Goal: Transaction & Acquisition: Obtain resource

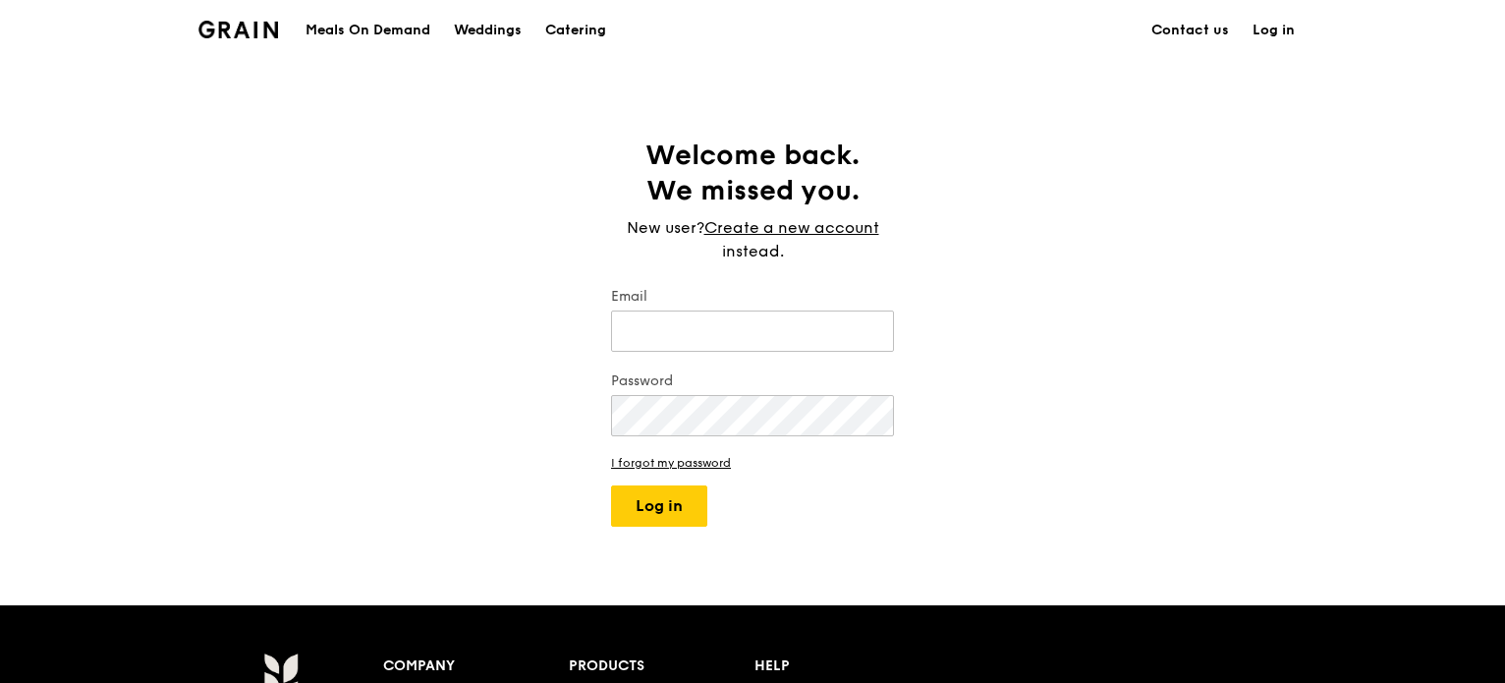
click at [393, 15] on div "Meals On Demand" at bounding box center [368, 30] width 125 height 59
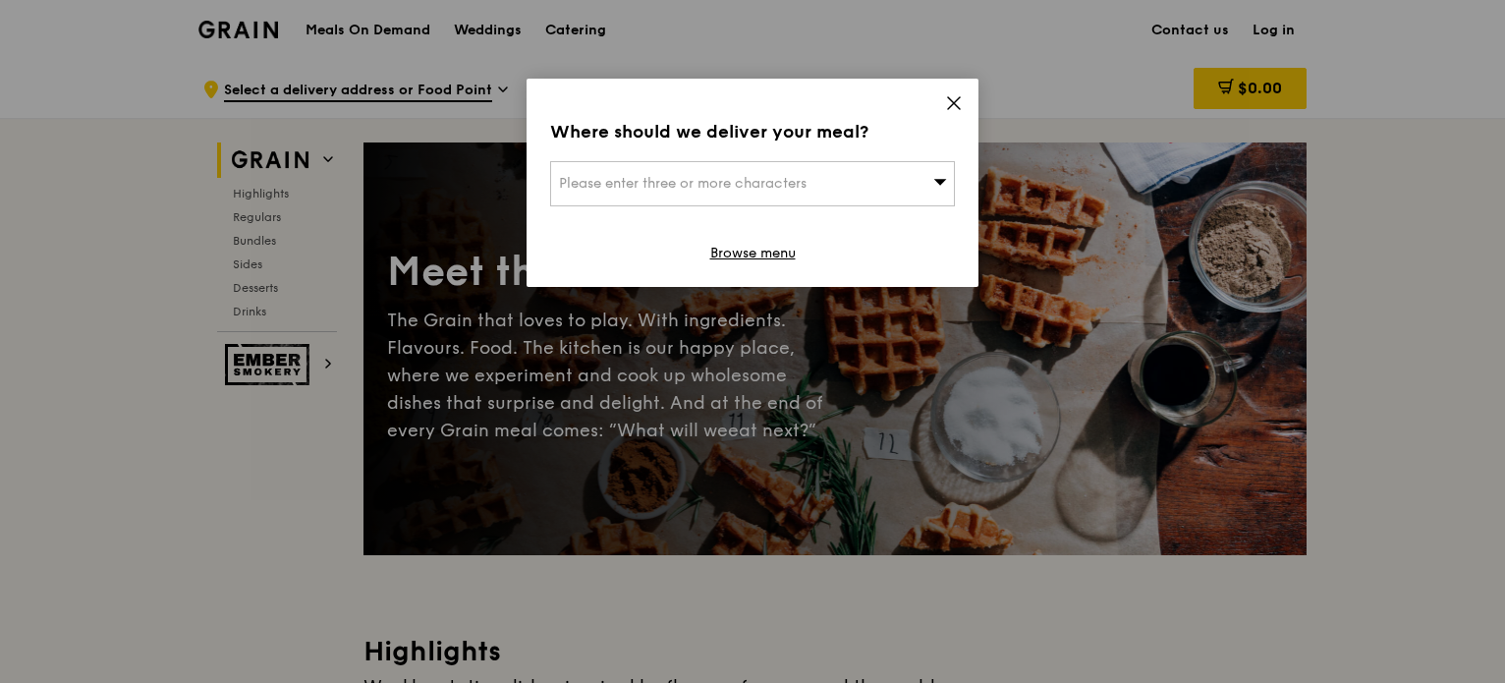
click at [947, 107] on icon at bounding box center [954, 103] width 18 height 18
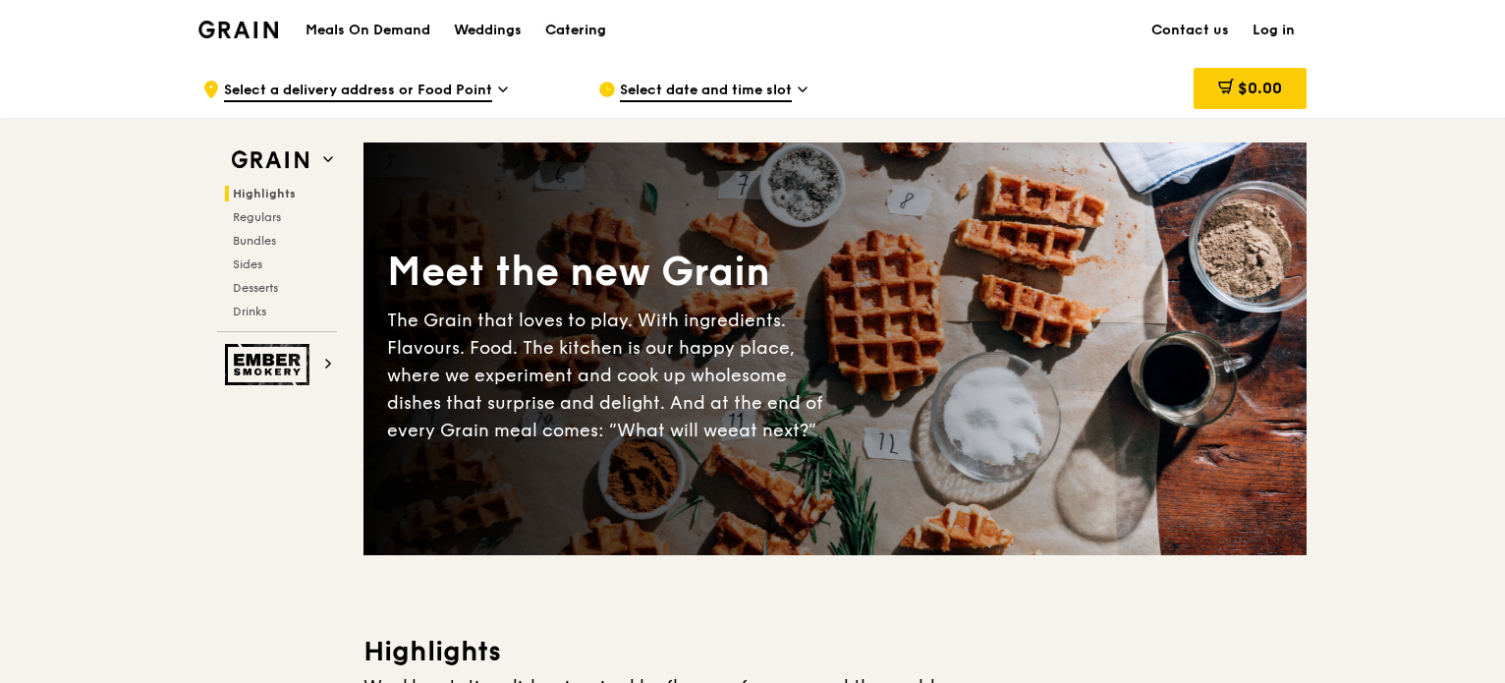
click at [550, 29] on div "Catering" at bounding box center [575, 30] width 61 height 59
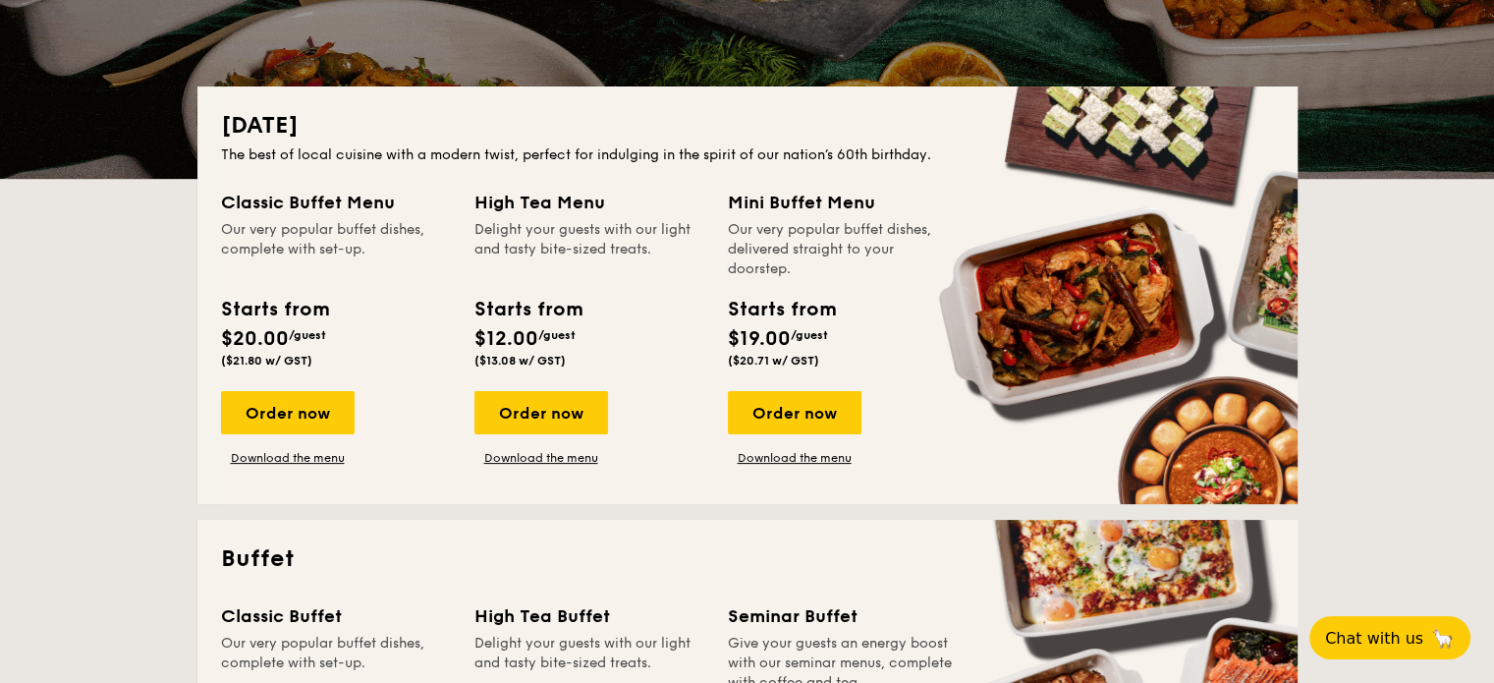
scroll to position [295, 0]
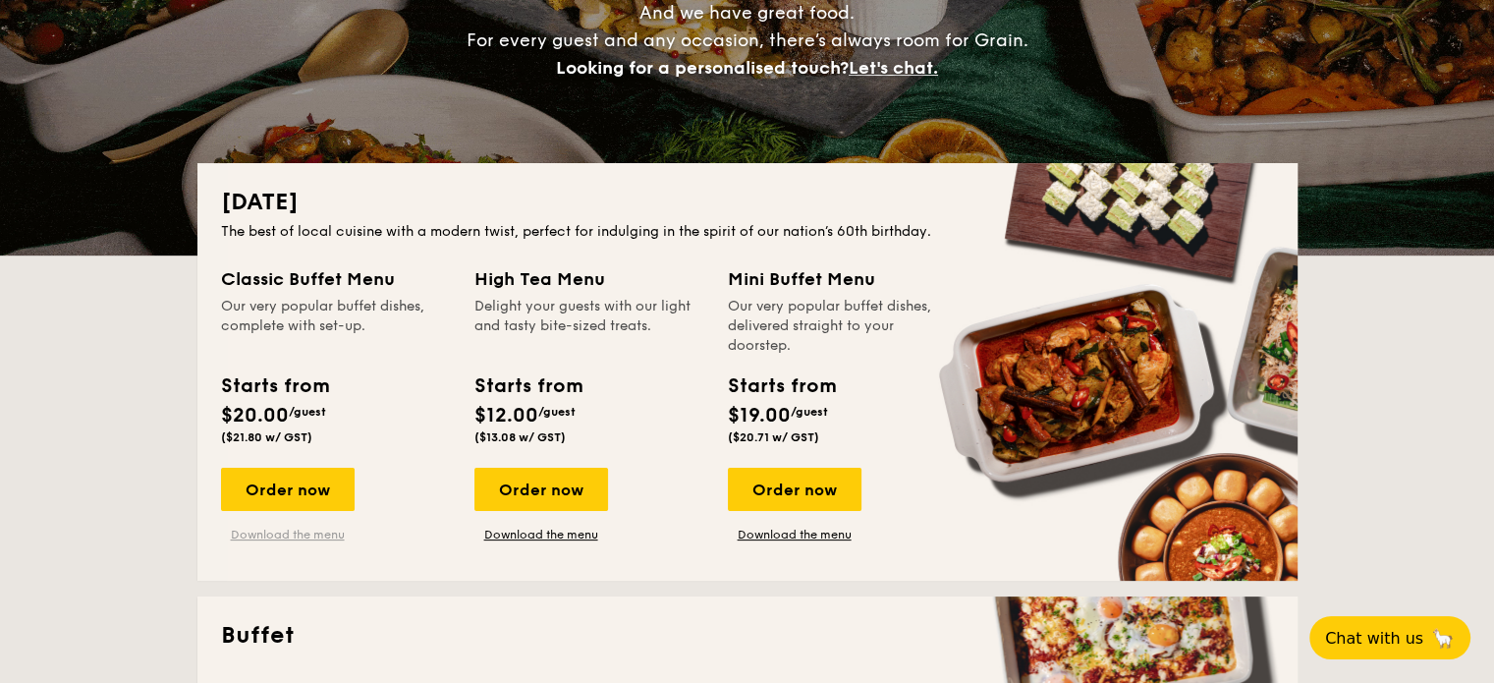
click at [284, 536] on link "Download the menu" at bounding box center [288, 535] width 134 height 16
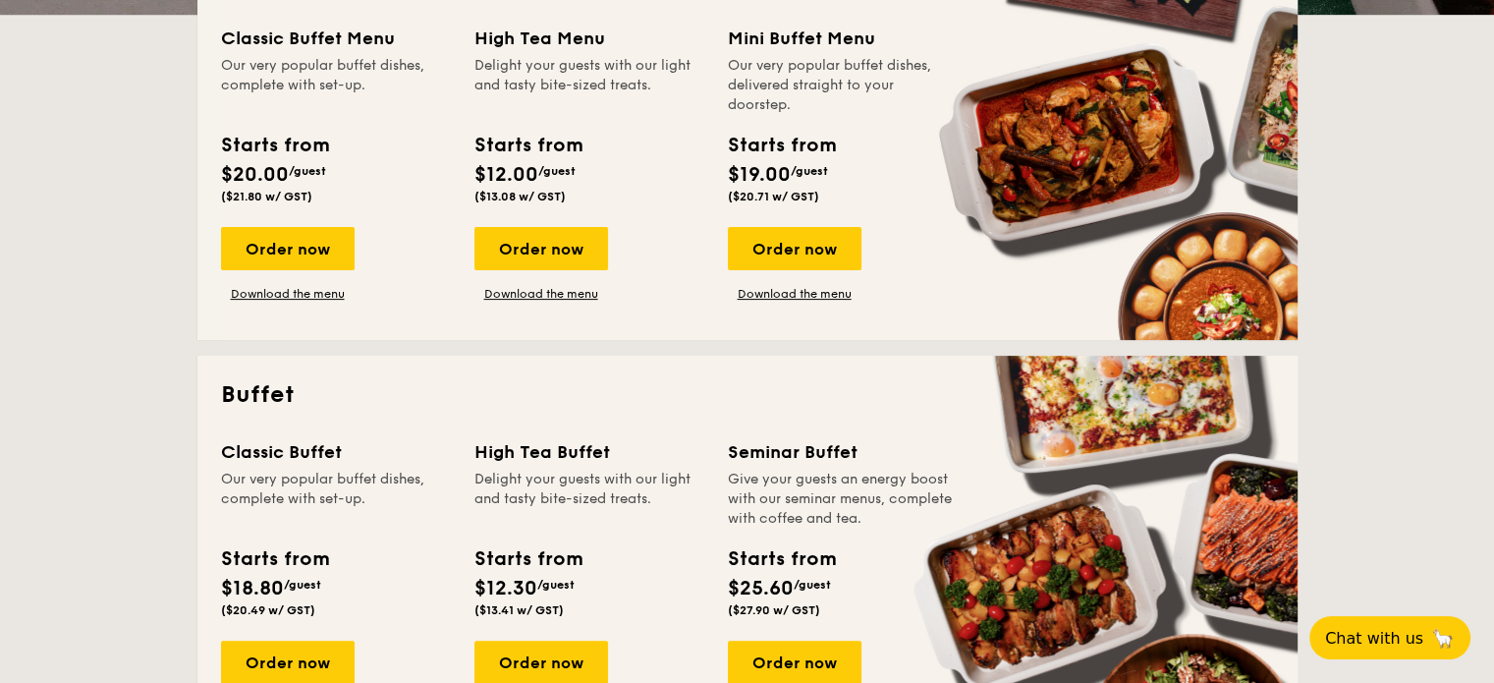
scroll to position [589, 0]
